Goal: Entertainment & Leisure: Consume media (video, audio)

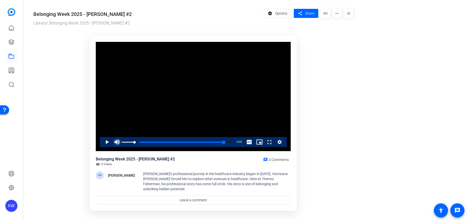
click at [118, 144] on span "Video Player" at bounding box center [117, 142] width 10 height 10
drag, startPoint x: 221, startPoint y: 141, endPoint x: 137, endPoint y: 143, distance: 83.9
click at [128, 143] on div "Loaded : 0.00% 0:04 0:22 My story of belonging and unlocking hidden potential (…" at bounding box center [178, 142] width 106 height 1
drag, startPoint x: 145, startPoint y: 143, endPoint x: 122, endPoint y: 146, distance: 23.2
click at [122, 146] on div "Loaded : 0.00% 0:01 0:22 My story of belonging and unlocking hidden potential (…" at bounding box center [177, 142] width 111 height 10
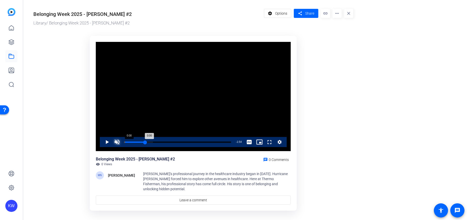
click at [126, 142] on div "0:00" at bounding box center [135, 142] width 20 height 1
click at [264, 142] on span "Video Player" at bounding box center [264, 142] width 0 height 10
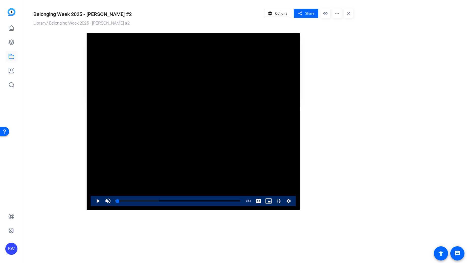
click at [300, 72] on video "Video Player" at bounding box center [193, 121] width 213 height 177
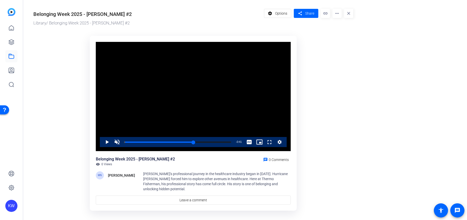
drag, startPoint x: 193, startPoint y: 142, endPoint x: 117, endPoint y: 147, distance: 75.7
click at [117, 147] on div "Video Player is loading. Play Video Play Unmute 0% Current Time 1:13 / Duration…" at bounding box center [193, 97] width 195 height 110
click at [102, 142] on span "Video Player" at bounding box center [102, 142] width 0 height 10
click at [102, 144] on span "Video Player" at bounding box center [102, 142] width 0 height 10
click at [102, 141] on span "Video Player" at bounding box center [102, 142] width 0 height 10
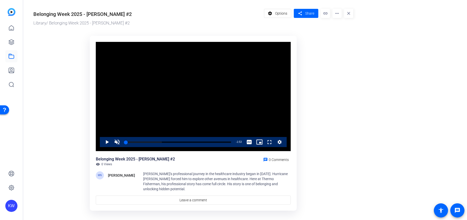
click at [68, 126] on ktd-grid "Video Player is loading. Play Video Play Unmute 10% Current Time 0:01 / Duratio…" at bounding box center [193, 121] width 320 height 177
click at [264, 142] on span "Video Player" at bounding box center [264, 142] width 0 height 10
